Goal: Task Accomplishment & Management: Complete application form

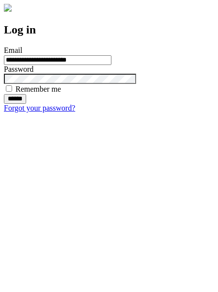
type input "**********"
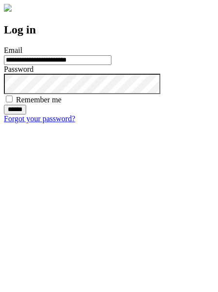
click at [26, 114] on input "******" at bounding box center [15, 110] width 22 height 10
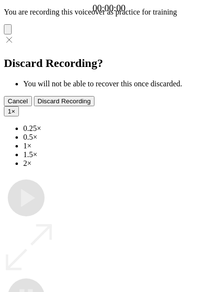
type input "**********"
